Goal: Task Accomplishment & Management: Manage account settings

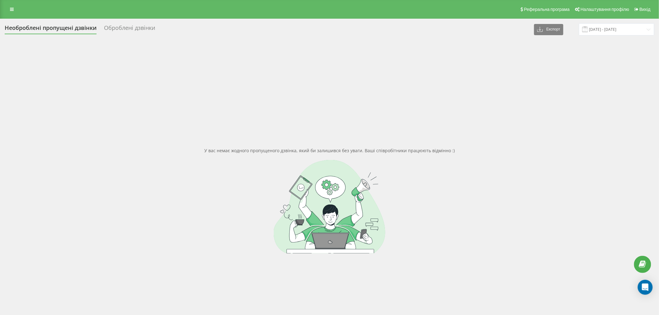
click at [636, 38] on div "Необроблені пропущені дзвінки Оброблені дзвінки Експорт .csv .xlsx 18.08.2025 -…" at bounding box center [329, 190] width 649 height 335
click at [623, 34] on input "18.08.2025 - 19.08.2025" at bounding box center [616, 29] width 75 height 12
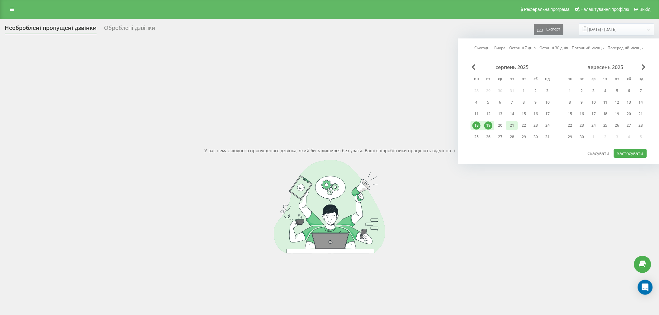
click at [509, 124] on div "21" at bounding box center [512, 125] width 8 height 8
click at [520, 124] on div "22" at bounding box center [523, 125] width 8 height 8
click at [502, 124] on div "20" at bounding box center [500, 125] width 8 height 8
click at [517, 126] on div "21" at bounding box center [512, 125] width 12 height 9
click at [630, 154] on button "Застосувати" at bounding box center [629, 153] width 33 height 9
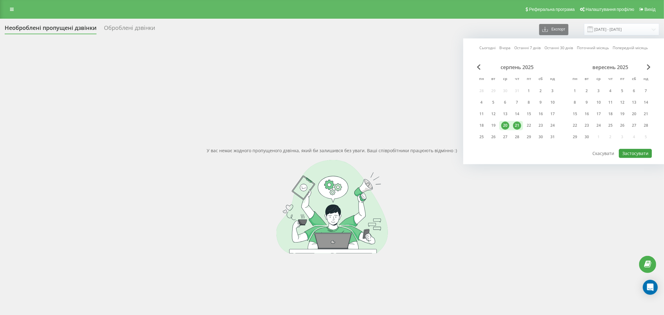
type input "[DATE] - [DATE]"
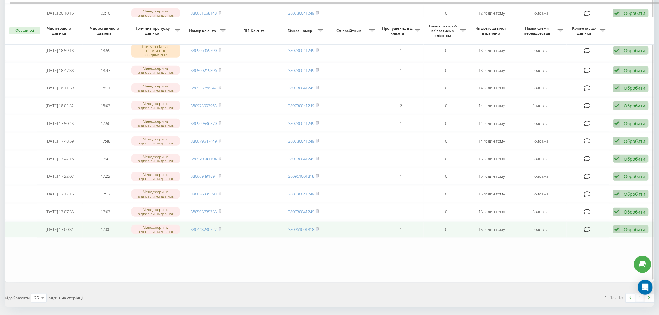
scroll to position [135, 0]
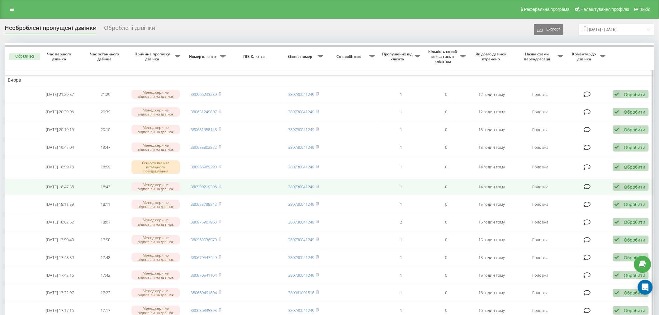
click at [207, 190] on td "380500219396" at bounding box center [205, 187] width 45 height 16
click at [204, 187] on link "380500219396" at bounding box center [204, 187] width 26 height 6
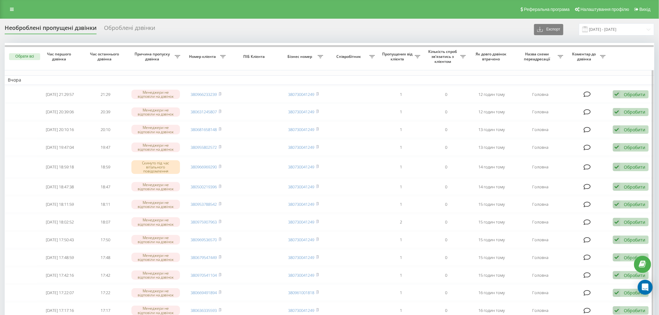
drag, startPoint x: 395, startPoint y: 40, endPoint x: 397, endPoint y: 49, distance: 9.2
click at [395, 40] on div "Необроблені пропущені дзвінки Оброблені дзвінки Експорт .csv .xlsx 20.08.2025 -…" at bounding box center [329, 223] width 649 height 400
click at [617, 2] on link "Налаштування профілю" at bounding box center [600, 9] width 59 height 19
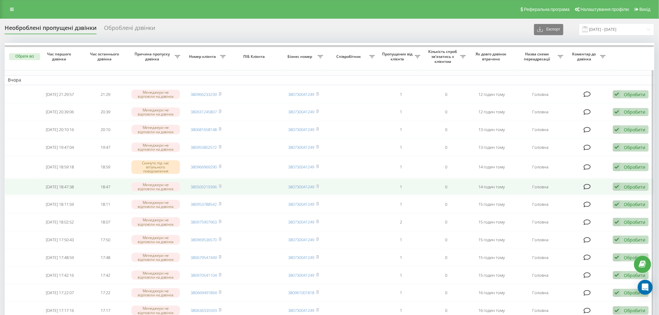
click at [630, 184] on div "Обробити" at bounding box center [633, 187] width 21 height 6
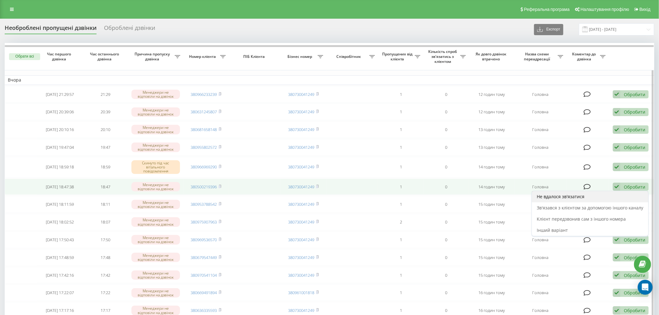
click at [630, 191] on div "Не вдалося зв'язатися" at bounding box center [590, 196] width 116 height 11
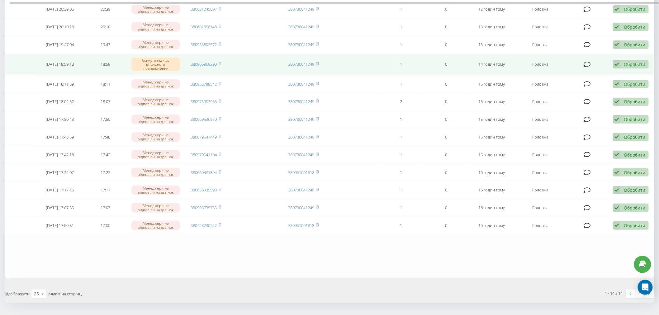
scroll to position [104, 0]
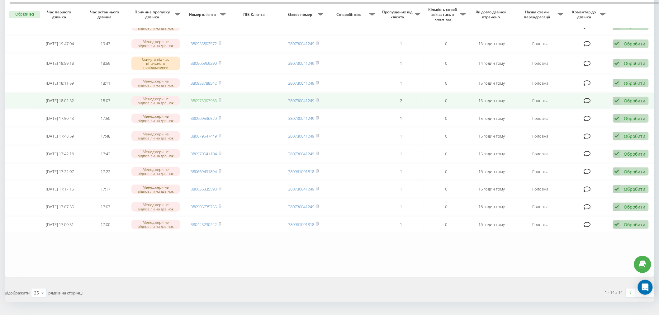
click at [204, 98] on link "380975907963" at bounding box center [204, 101] width 26 height 6
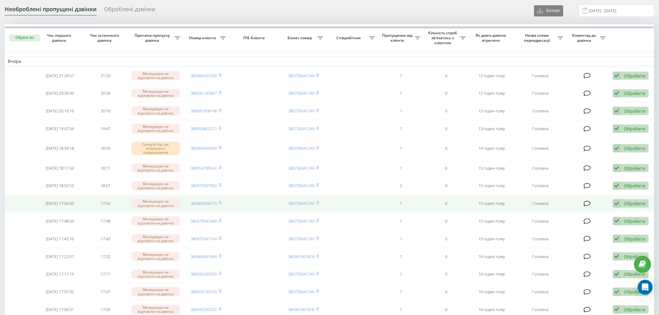
scroll to position [35, 0]
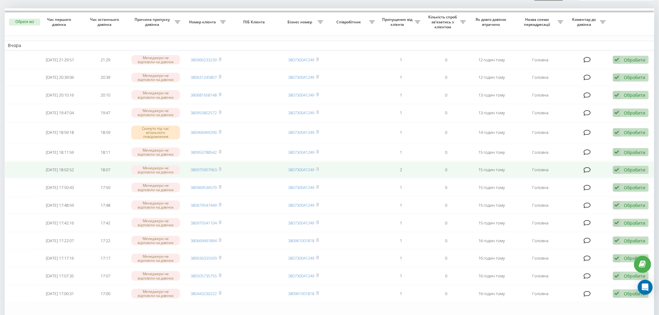
click at [633, 168] on div "Обробити" at bounding box center [633, 170] width 21 height 6
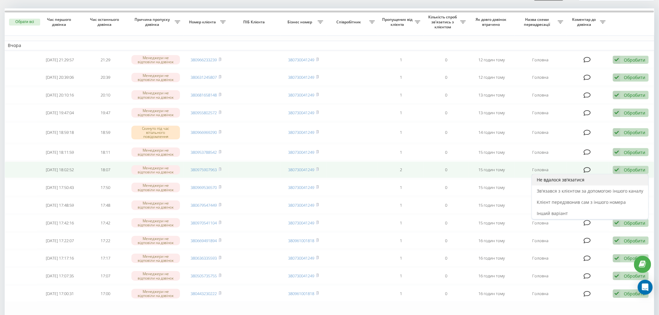
click at [635, 174] on div "Не вдалося зв'язатися" at bounding box center [590, 179] width 116 height 11
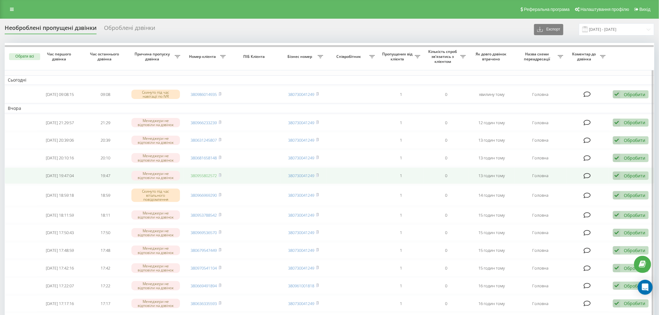
click at [206, 173] on link "380955802572" at bounding box center [204, 176] width 26 height 6
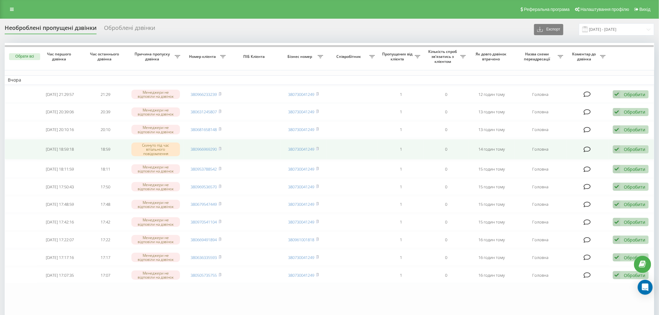
click at [213, 143] on td "380966969290" at bounding box center [205, 149] width 45 height 21
click at [213, 148] on link "380966969290" at bounding box center [204, 149] width 26 height 6
click at [638, 147] on div "Обробити" at bounding box center [633, 149] width 21 height 6
click at [635, 149] on div "Обробити" at bounding box center [633, 149] width 21 height 6
click at [636, 150] on div "Обробити" at bounding box center [633, 149] width 21 height 6
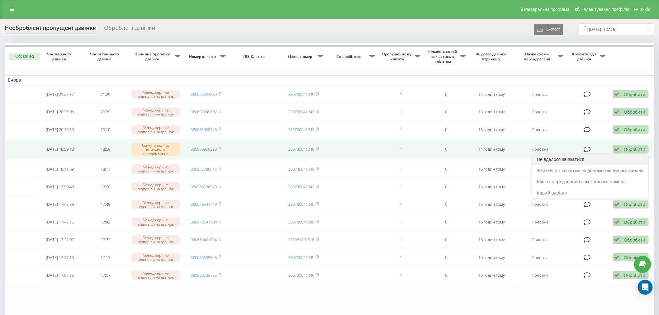
click at [637, 156] on div "Не вдалося зв'язатися" at bounding box center [590, 159] width 116 height 11
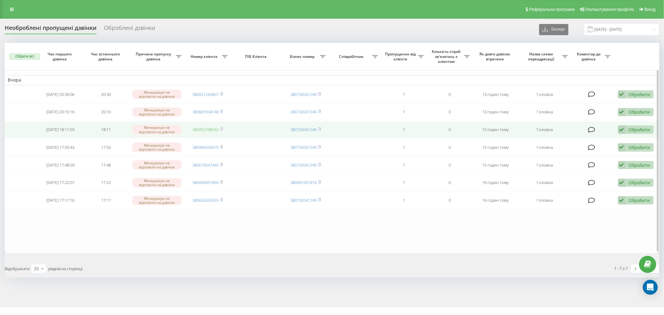
click at [197, 127] on link "380953788542" at bounding box center [205, 130] width 26 height 6
click at [209, 128] on link "380953788542" at bounding box center [205, 130] width 26 height 6
click at [641, 127] on div "Обробити" at bounding box center [639, 130] width 21 height 6
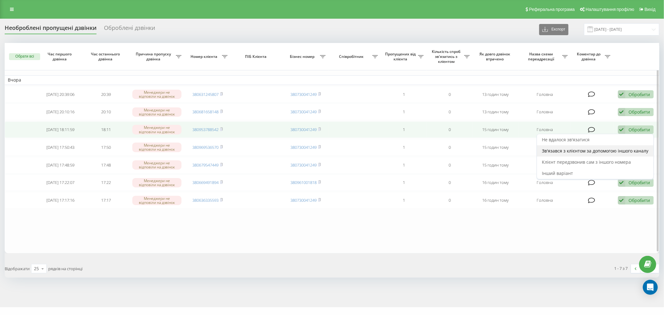
drag, startPoint x: 642, startPoint y: 138, endPoint x: 642, endPoint y: 152, distance: 14.6
click at [642, 152] on div "Не вдалося зв'язатися Зв'язався з клієнтом за допомогою іншого каналу Клієнт пе…" at bounding box center [595, 156] width 117 height 45
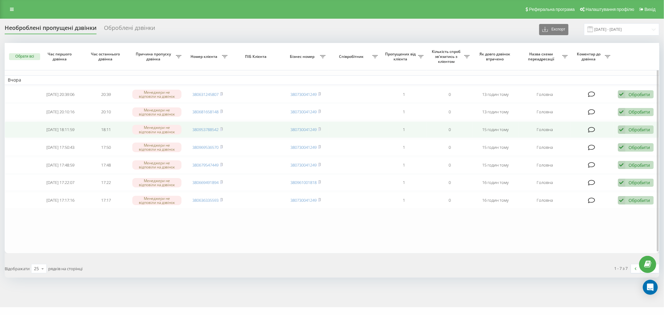
click at [634, 131] on div "Обробити" at bounding box center [639, 130] width 21 height 6
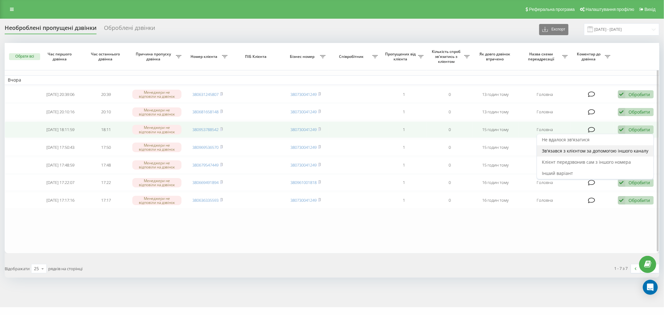
click at [642, 152] on span "Зв'язався з клієнтом за допомогою іншого каналу" at bounding box center [595, 151] width 106 height 6
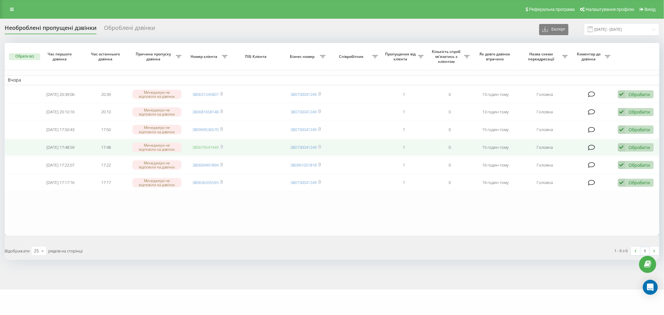
click at [211, 147] on link "380679547449" at bounding box center [205, 147] width 26 height 6
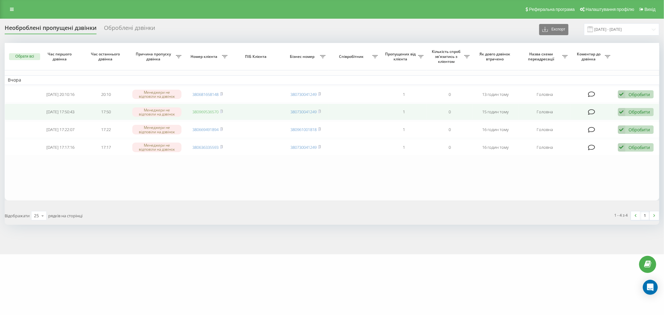
click at [213, 113] on link "380969536570" at bounding box center [205, 112] width 26 height 6
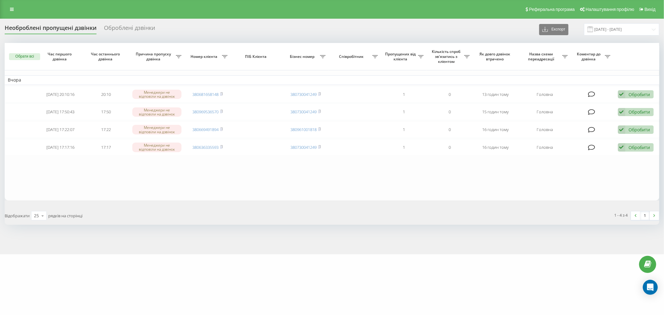
click at [318, 277] on div "marketopt.ua Проекти marketopt.ua Дашборд Центр звернень Журнал дзвінків Журнал…" at bounding box center [332, 157] width 664 height 315
drag, startPoint x: 72, startPoint y: 265, endPoint x: 94, endPoint y: 204, distance: 65.4
click at [72, 265] on div "marketopt.ua Проекти marketopt.ua Дашборд Центр звернень Журнал дзвінків Журнал…" at bounding box center [332, 157] width 664 height 315
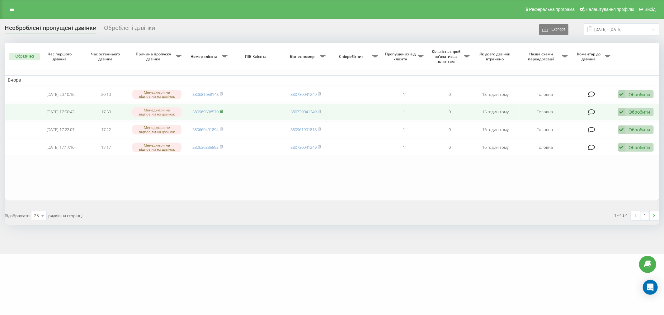
click at [223, 113] on icon at bounding box center [221, 112] width 3 height 4
click at [222, 111] on rect at bounding box center [221, 111] width 2 height 3
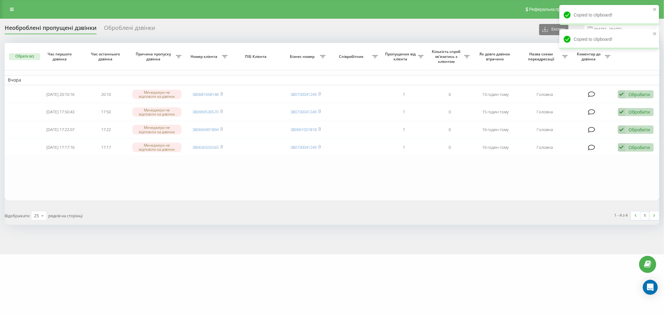
click at [567, 275] on div "marketopt.ua Проекти marketopt.ua Дашборд Центр звернень Журнал дзвінків Журнал…" at bounding box center [332, 157] width 664 height 315
